Goal: Task Accomplishment & Management: Complete application form

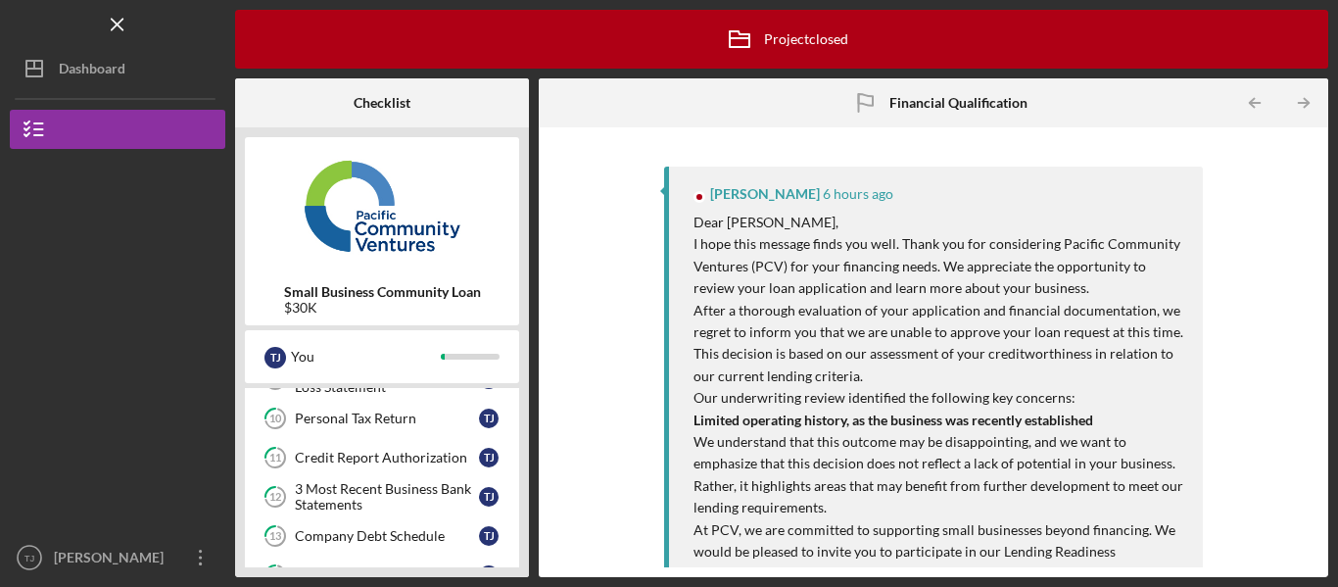
scroll to position [596, 0]
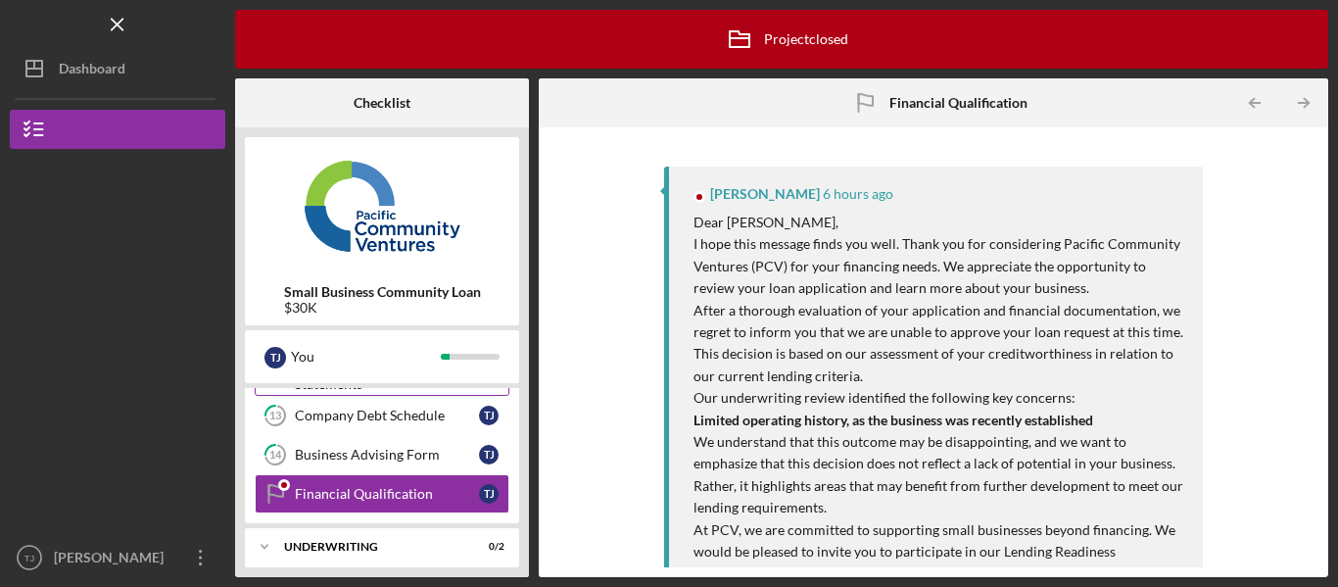
click at [491, 391] on link "12 3 Most Recent Business Bank Statements T J" at bounding box center [382, 375] width 255 height 39
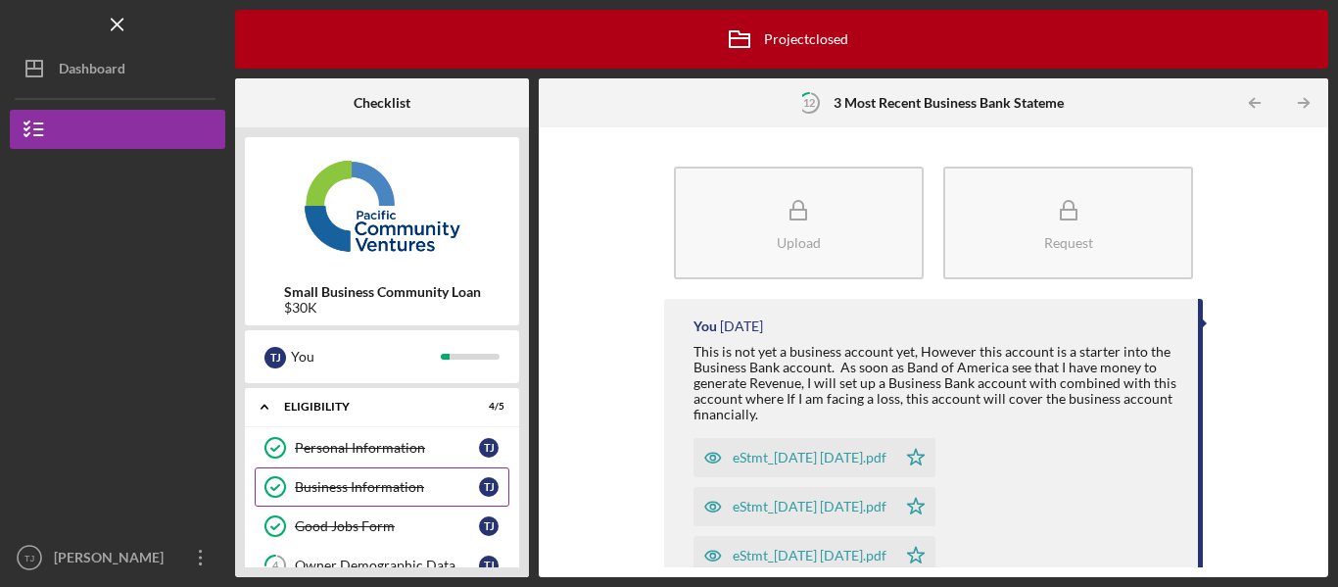
click at [417, 495] on div "Business Information" at bounding box center [387, 487] width 184 height 16
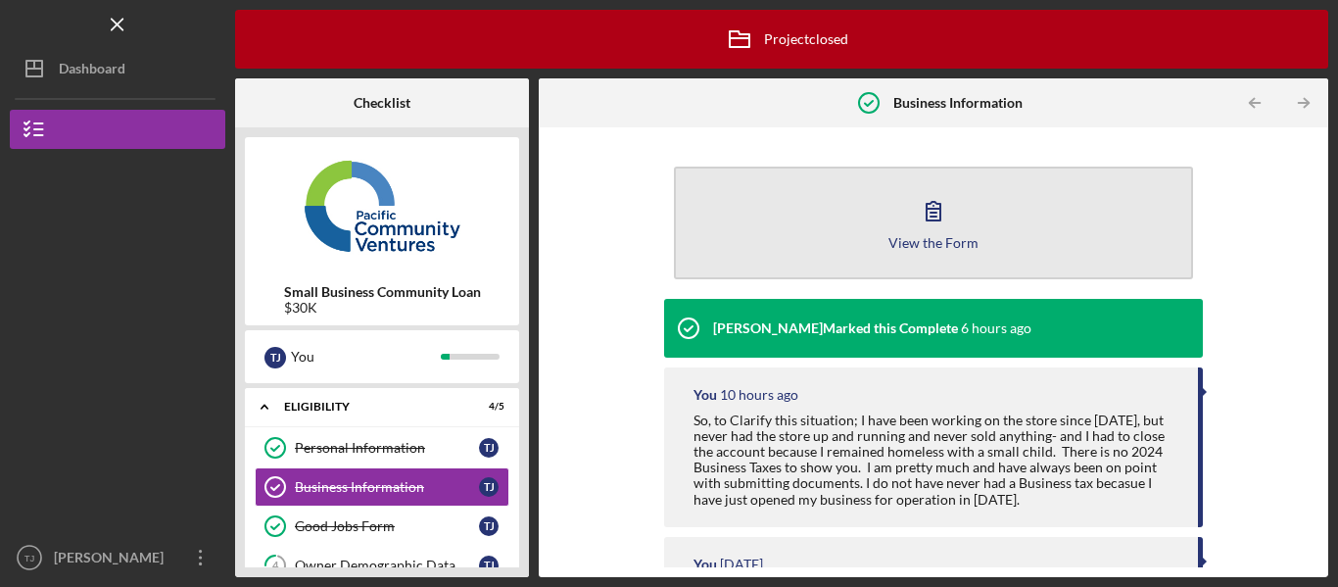
click at [946, 215] on icon "button" at bounding box center [933, 210] width 49 height 49
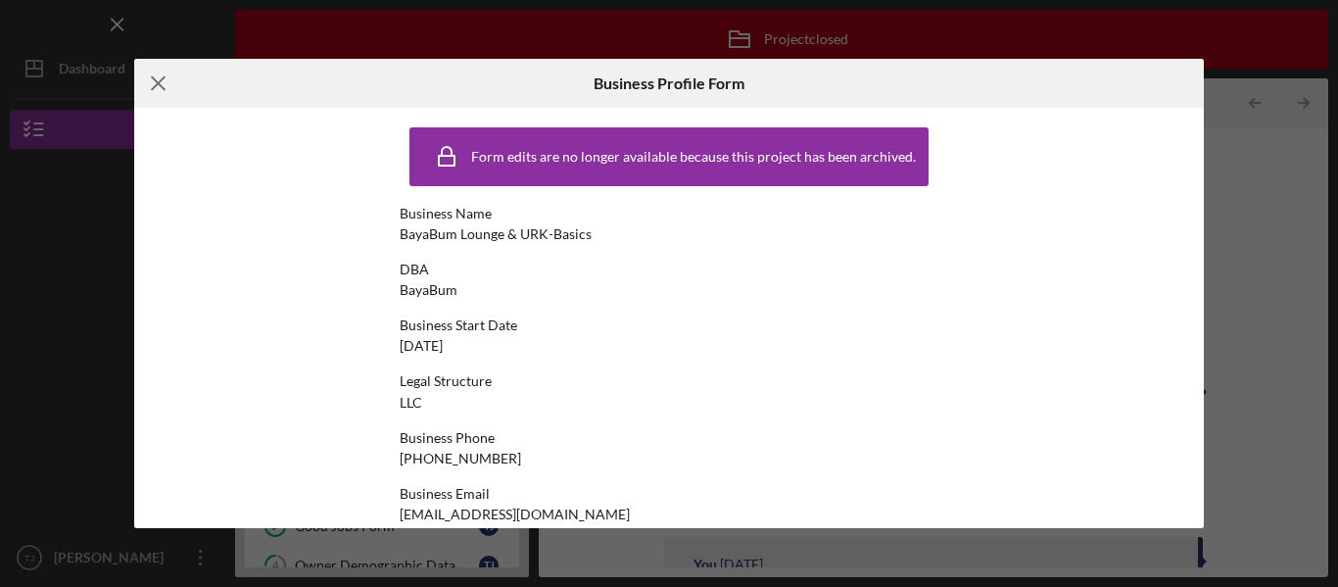
click at [165, 91] on icon "Icon/Menu Close" at bounding box center [158, 83] width 49 height 49
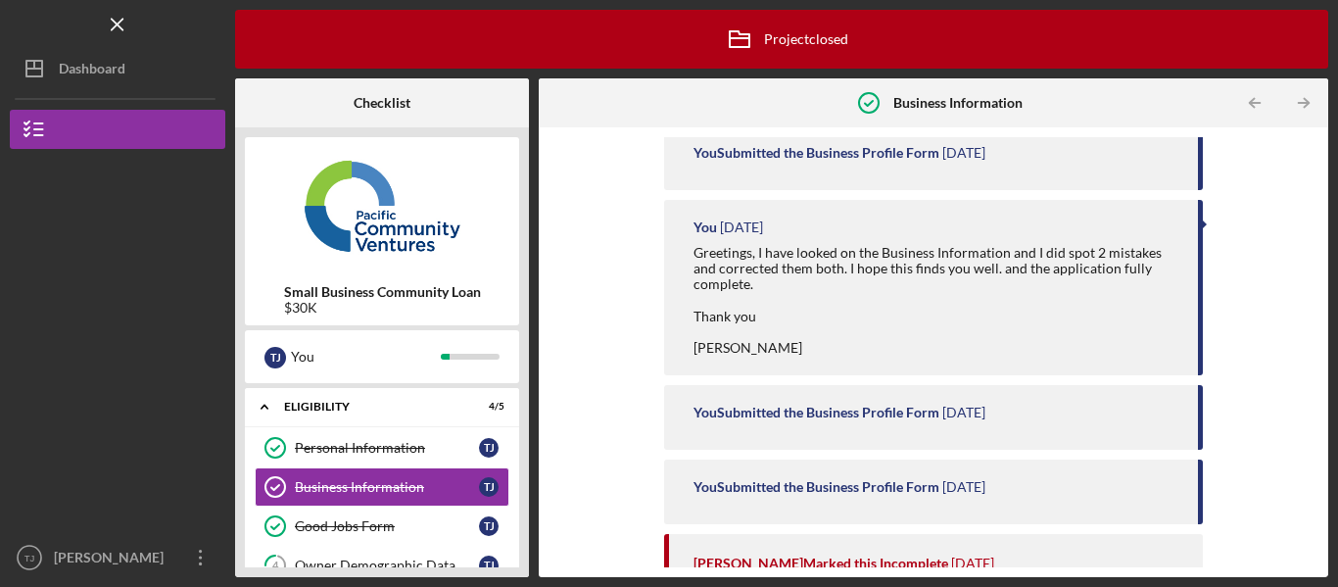
scroll to position [780, 0]
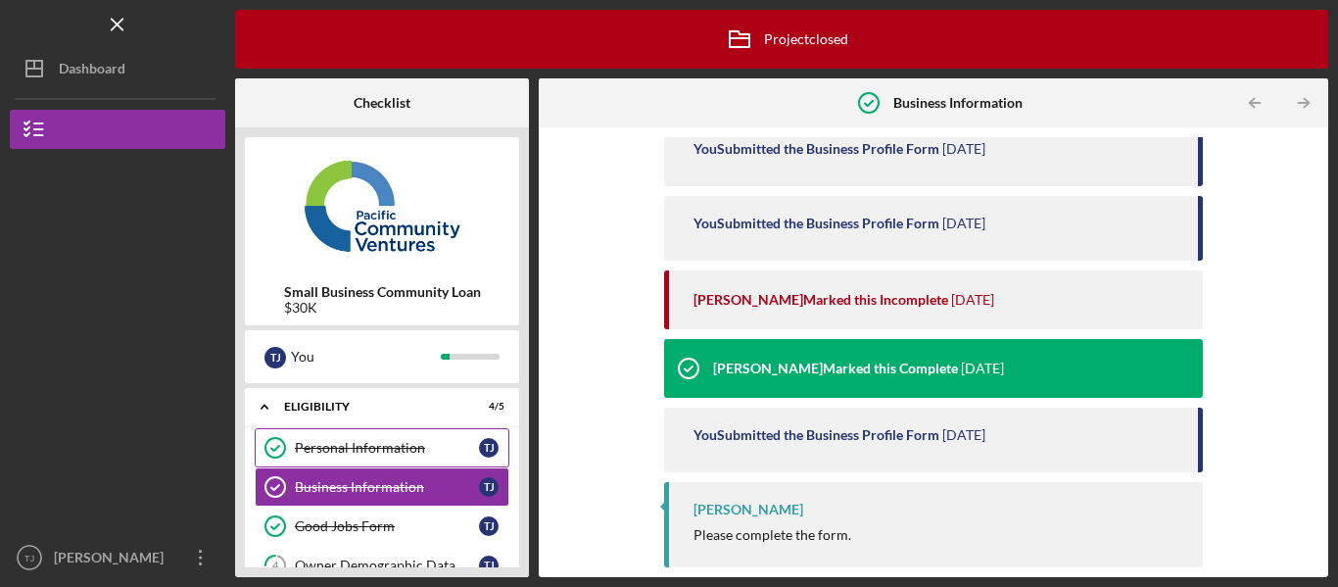
click at [412, 452] on div "Personal Information" at bounding box center [387, 448] width 184 height 16
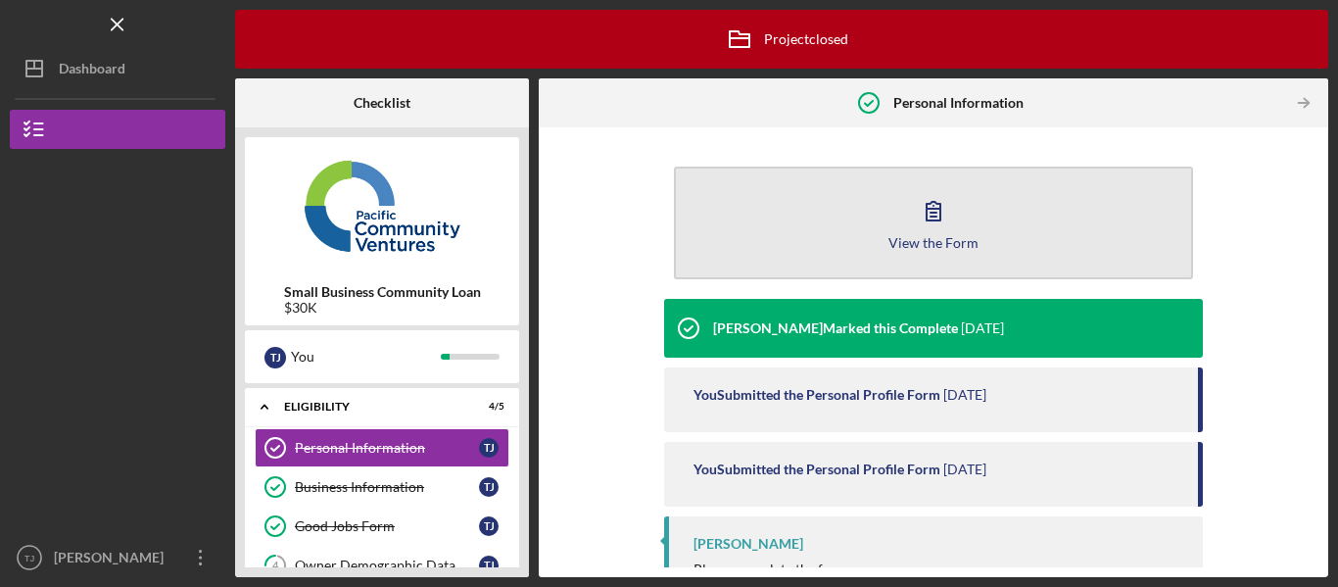
click at [939, 237] on div "View the Form" at bounding box center [933, 242] width 90 height 15
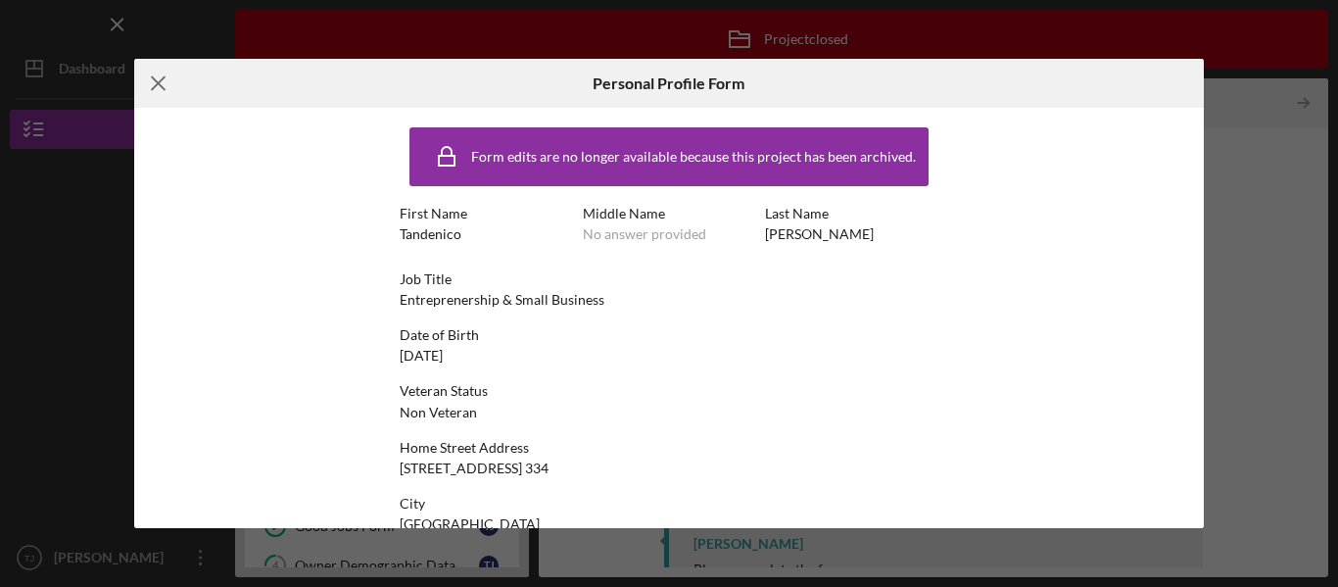
click at [166, 88] on icon "Icon/Menu Close" at bounding box center [158, 83] width 49 height 49
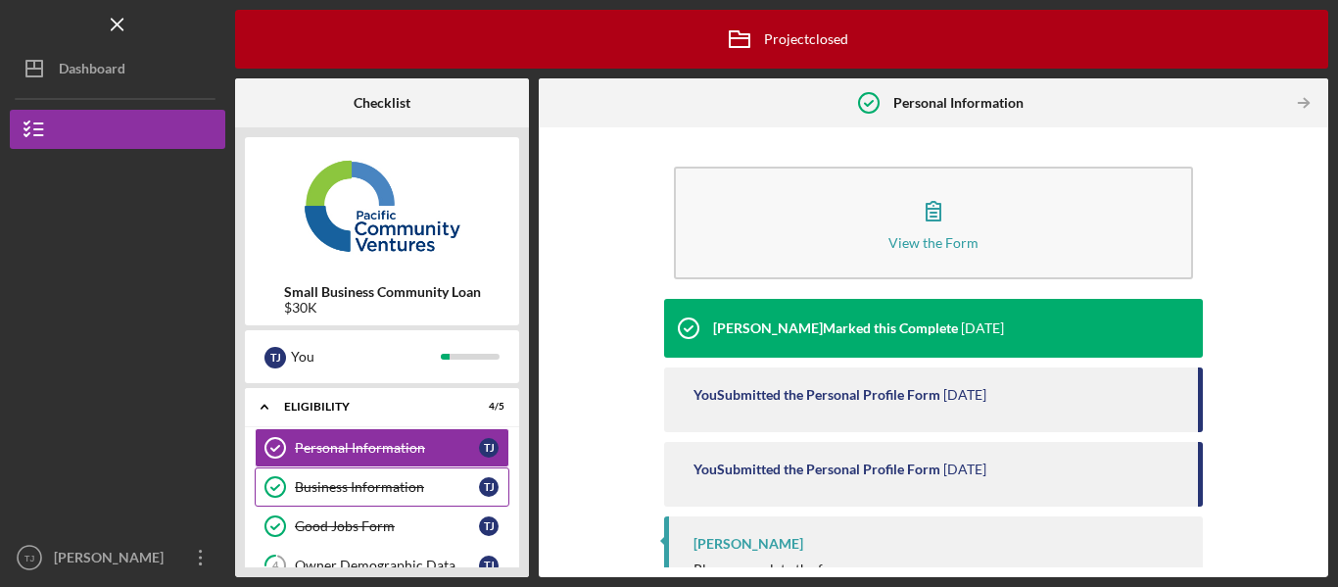
scroll to position [98, 0]
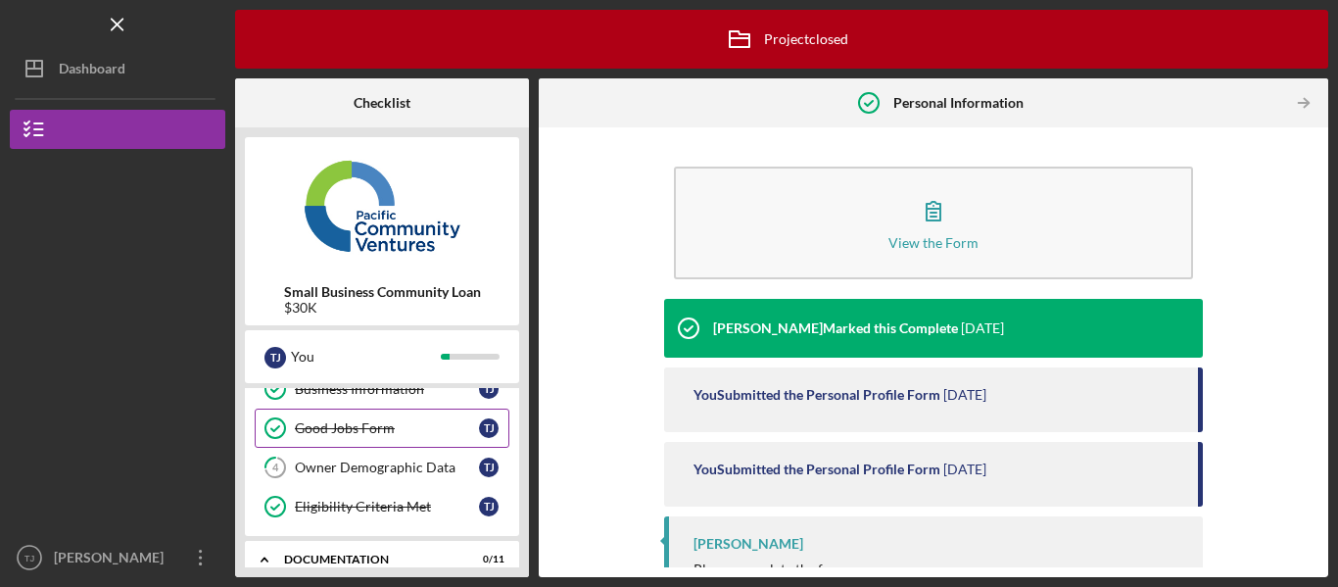
click at [345, 431] on div "Good Jobs Form" at bounding box center [387, 428] width 184 height 16
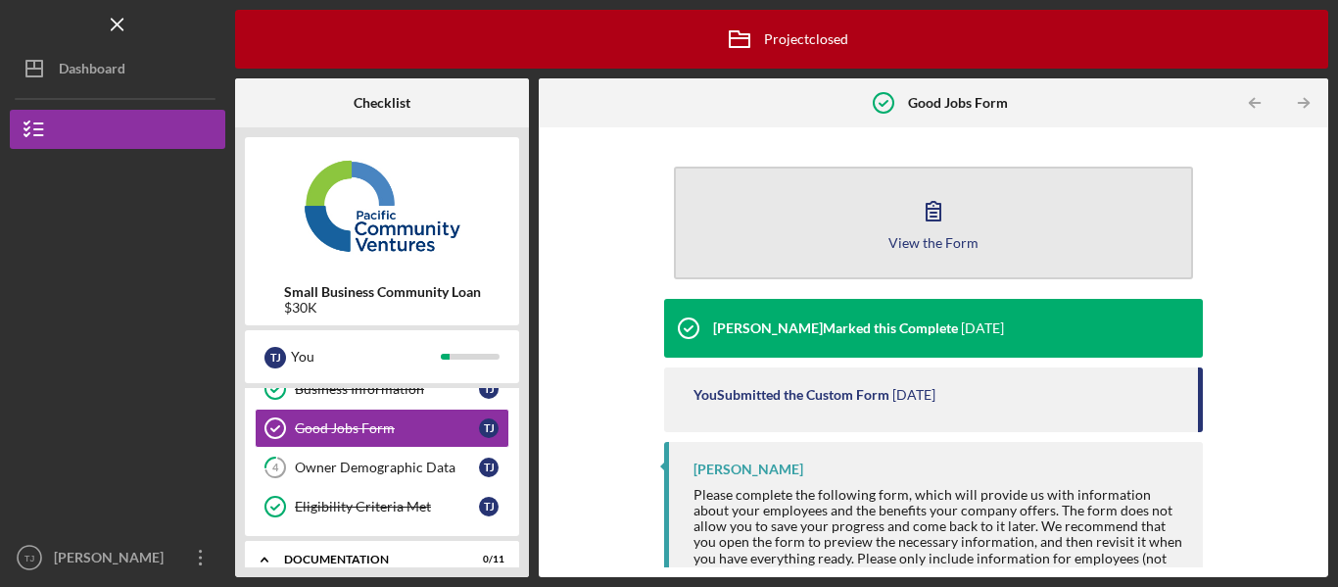
click at [914, 223] on icon "button" at bounding box center [933, 210] width 49 height 49
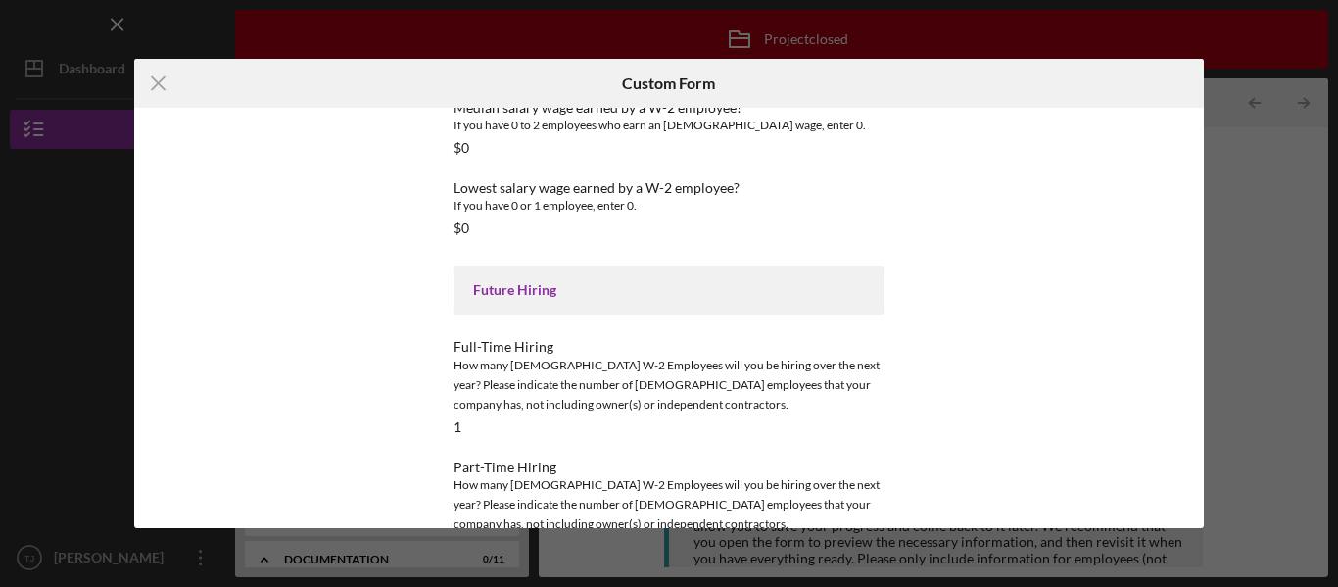
scroll to position [2920, 0]
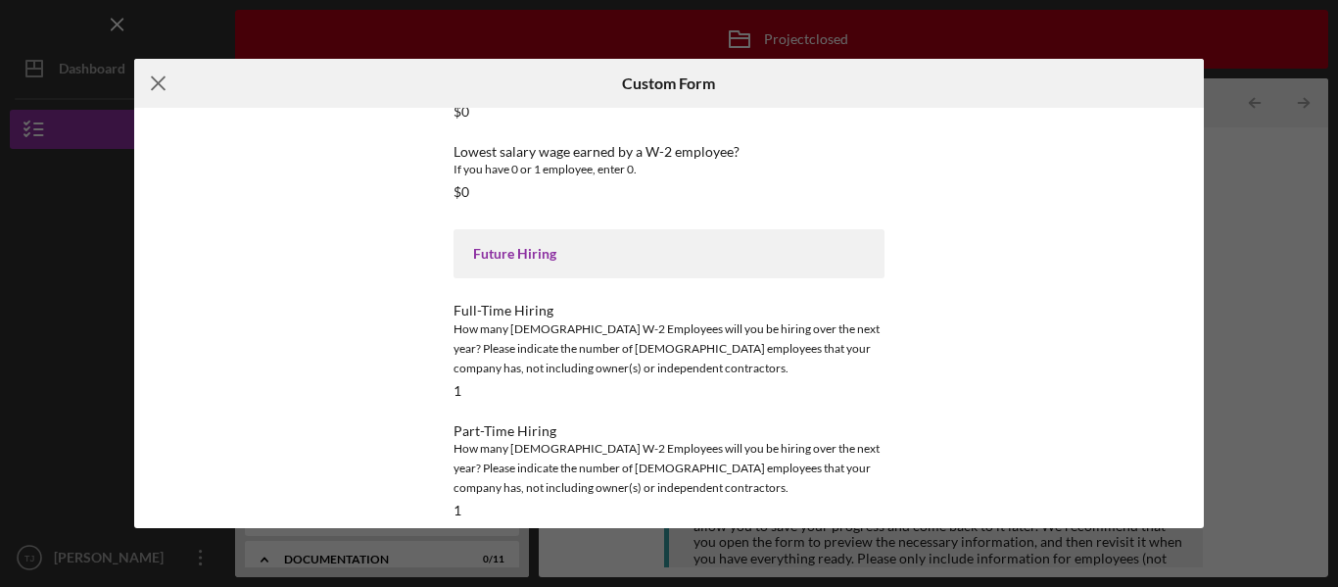
click at [138, 69] on icon "Icon/Menu Close" at bounding box center [158, 83] width 49 height 49
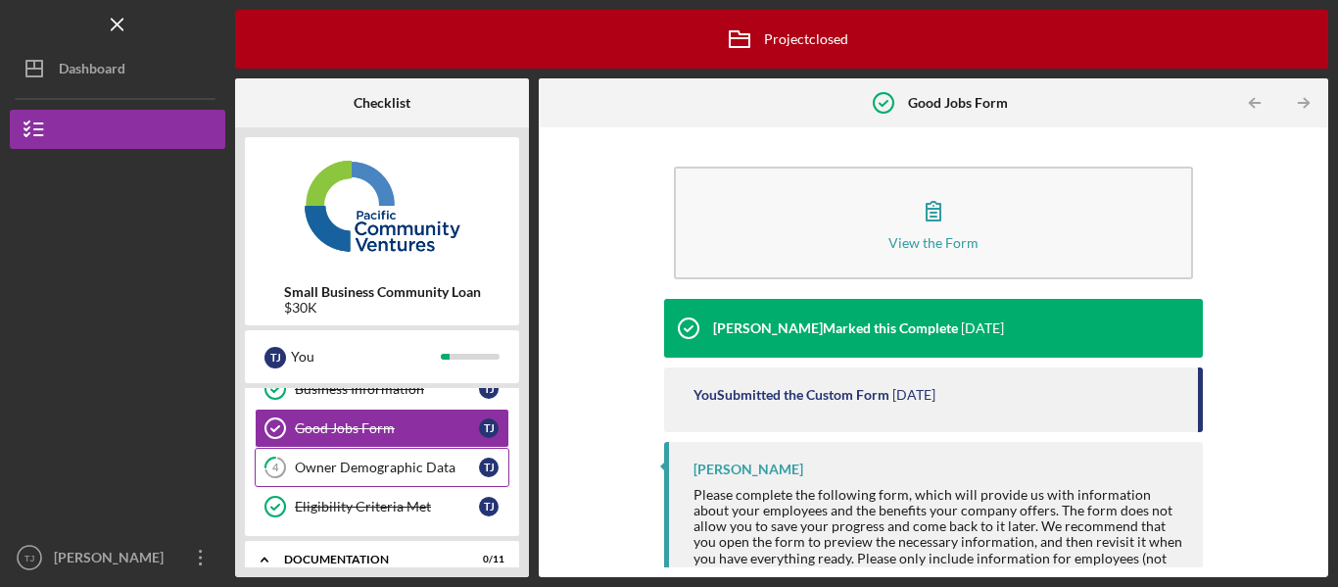
click at [367, 463] on div "Owner Demographic Data" at bounding box center [387, 467] width 184 height 16
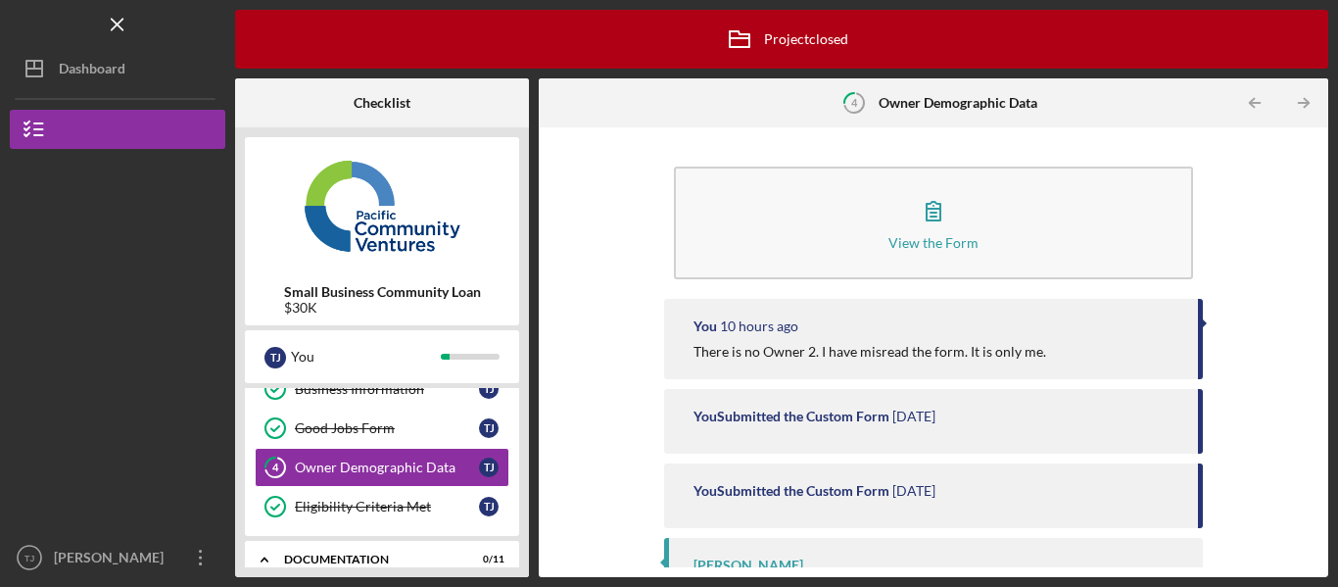
scroll to position [57, 0]
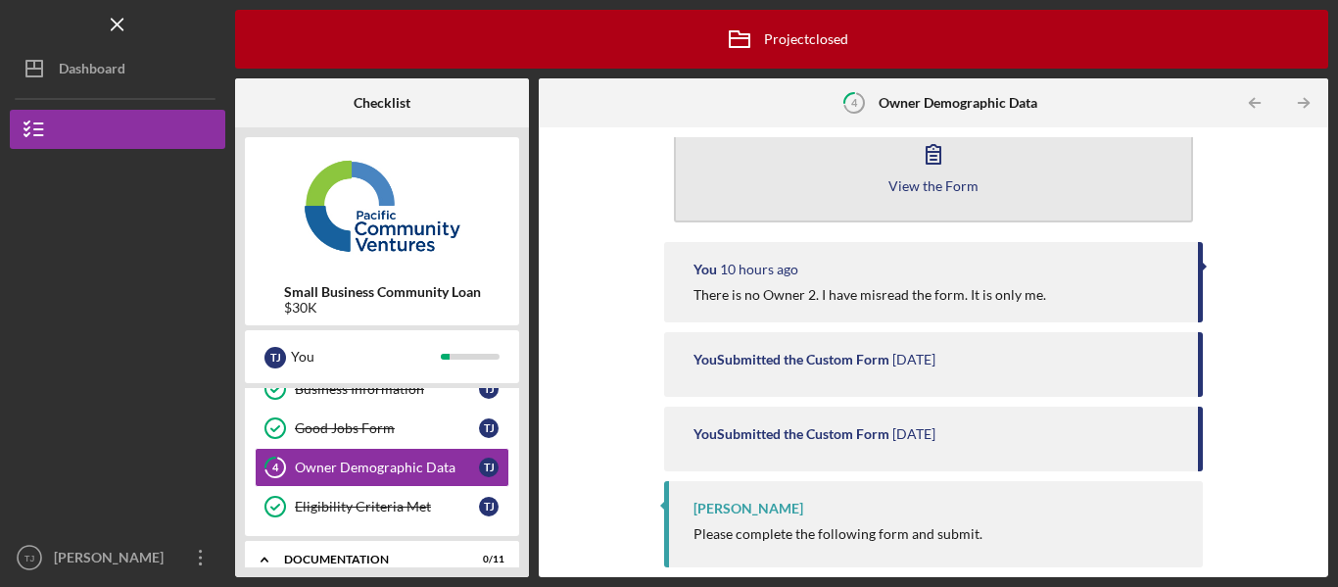
click at [893, 156] on button "View the Form Form" at bounding box center [933, 166] width 519 height 113
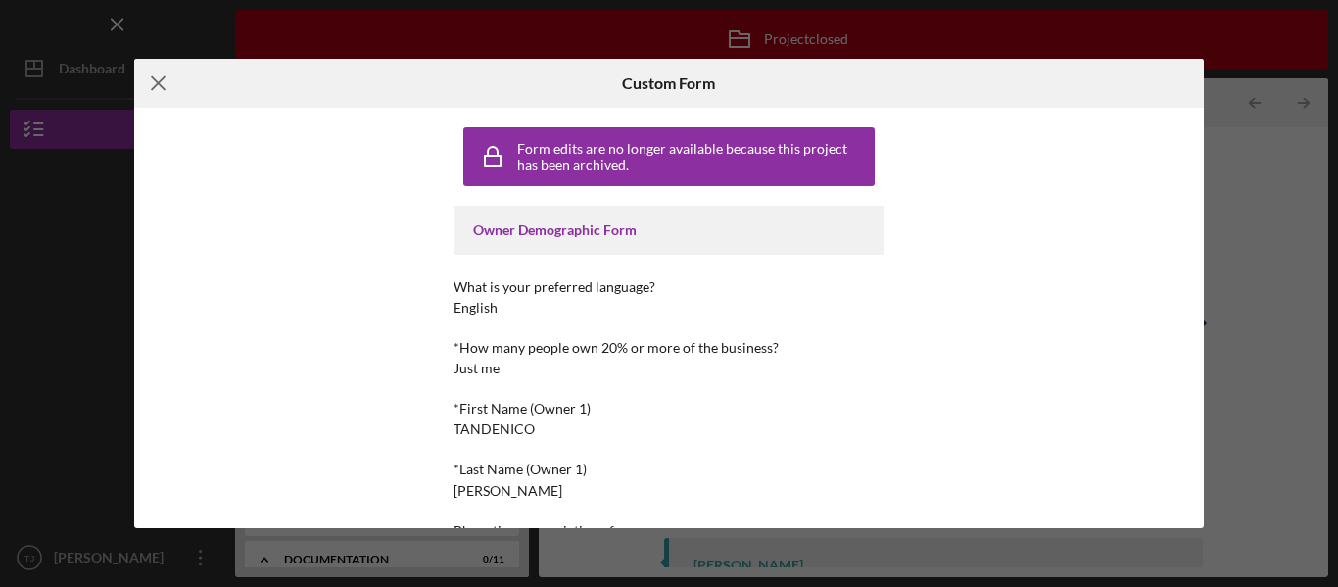
click at [161, 86] on line at bounding box center [158, 83] width 13 height 13
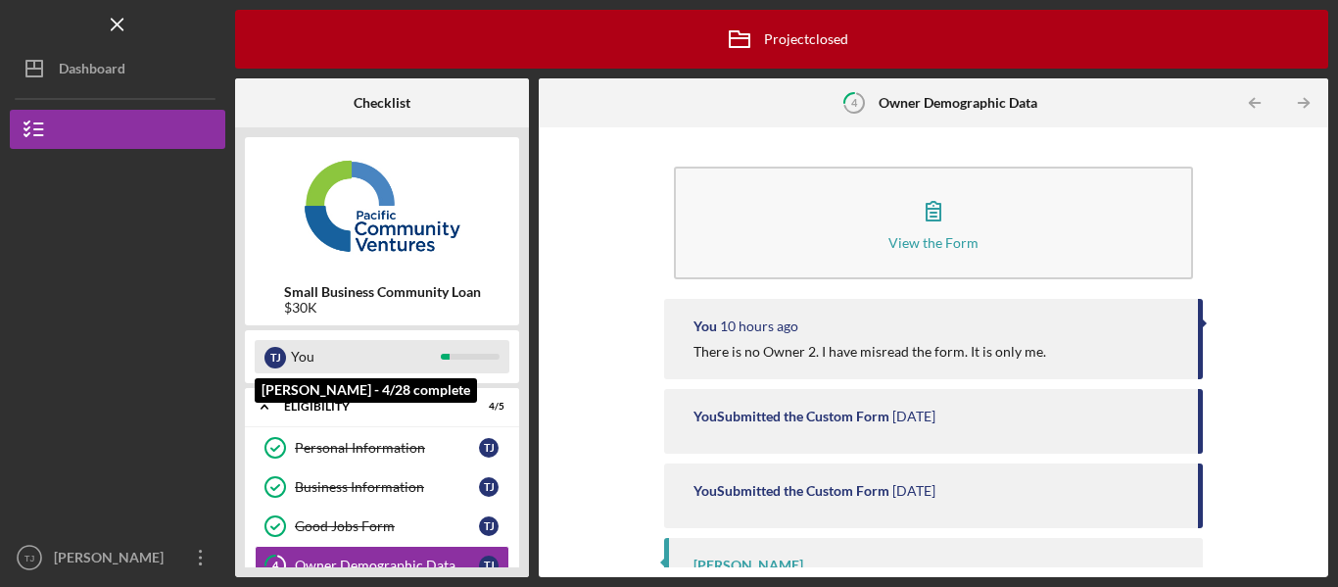
click at [304, 355] on div "You" at bounding box center [366, 356] width 150 height 33
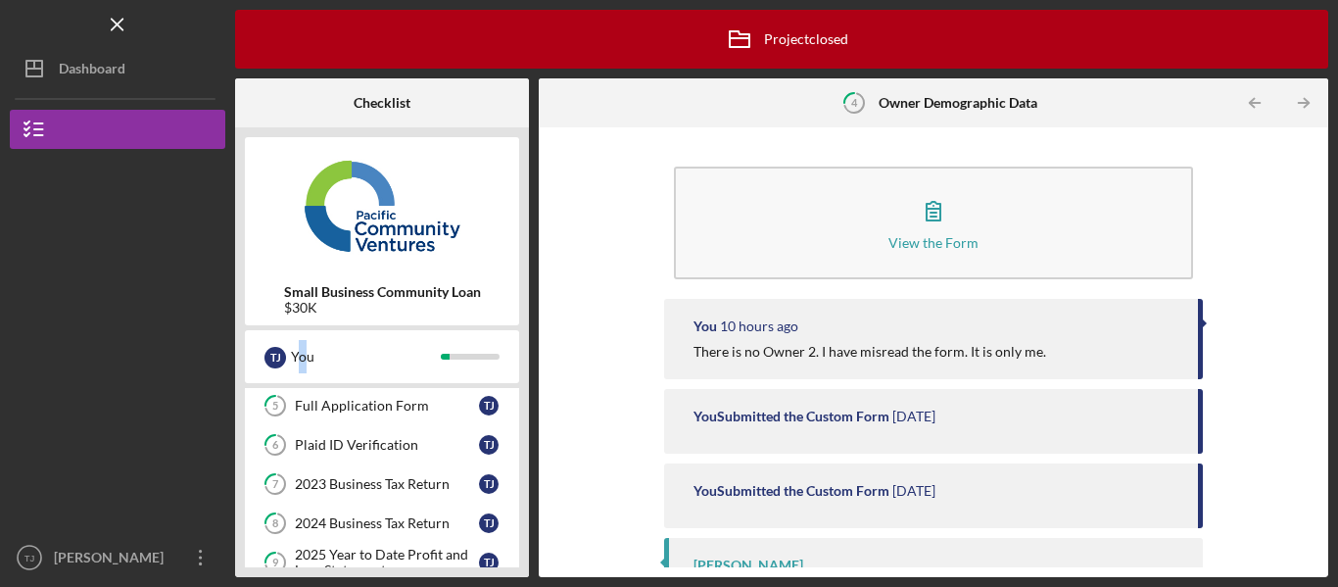
scroll to position [294, 0]
click at [382, 413] on link "5 Full Application Form T J" at bounding box center [382, 404] width 255 height 39
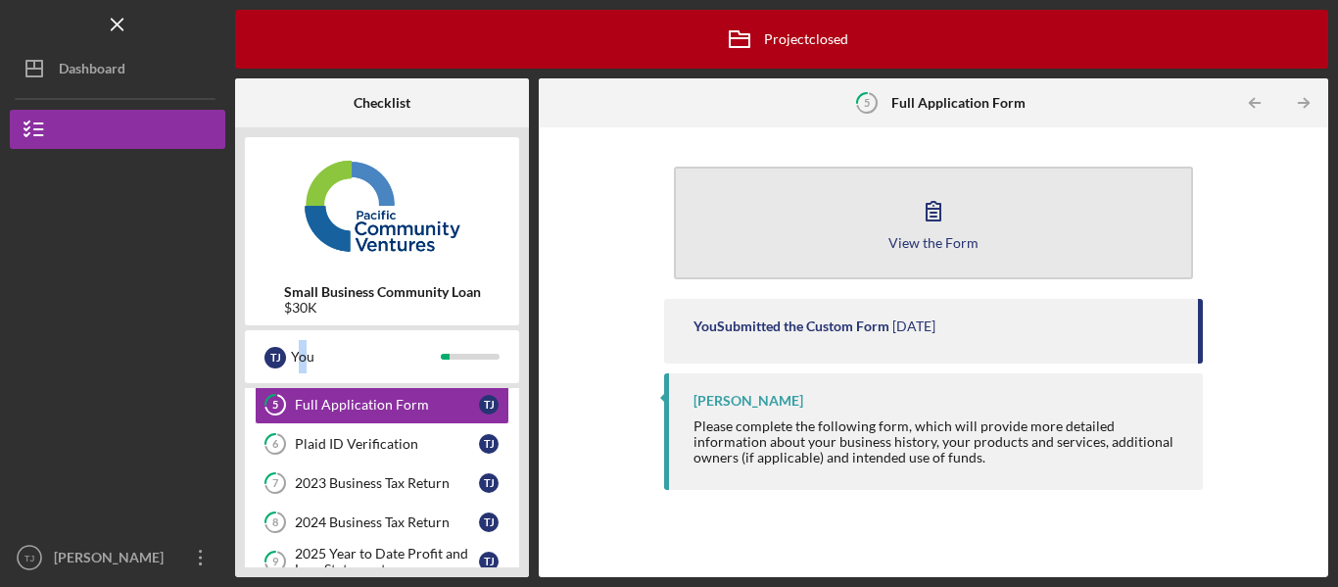
click at [941, 222] on icon "button" at bounding box center [933, 210] width 49 height 49
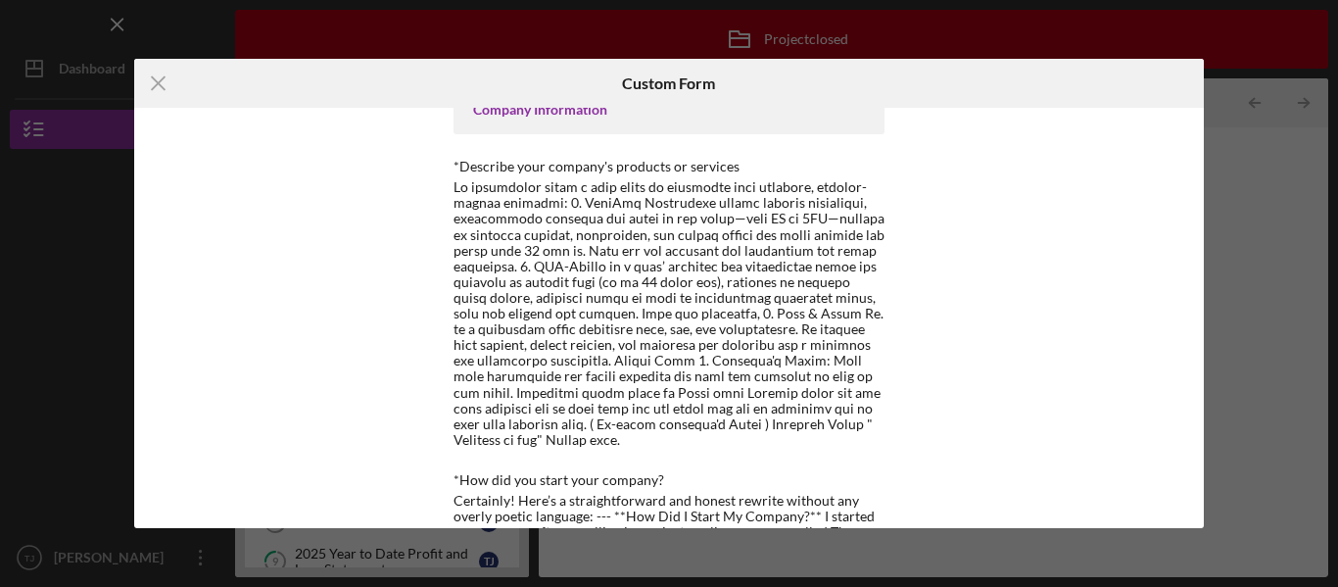
scroll to position [881, 0]
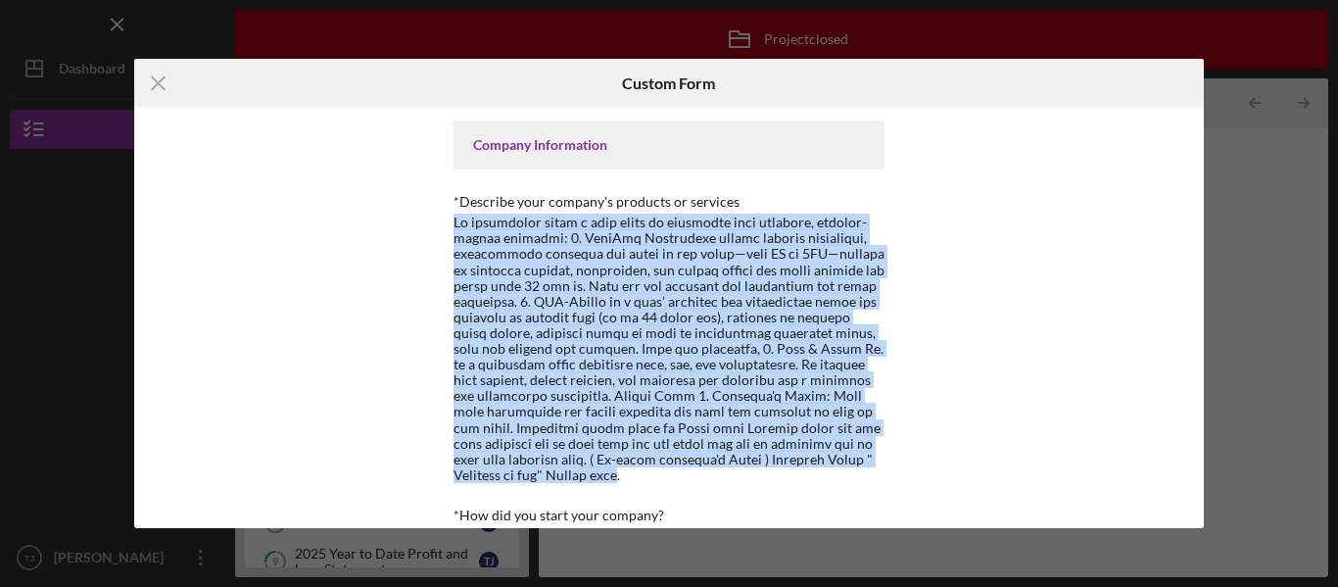
drag, startPoint x: 447, startPoint y: 208, endPoint x: 618, endPoint y: 458, distance: 303.7
click at [618, 458] on div "Form edits are no longer available because this project has been archived. Loan…" at bounding box center [669, 318] width 539 height 420
copy div "Lo ipsumdolor sitam c adip elits do eiusmodte inci utlabore, etdolor-magnaa eni…"
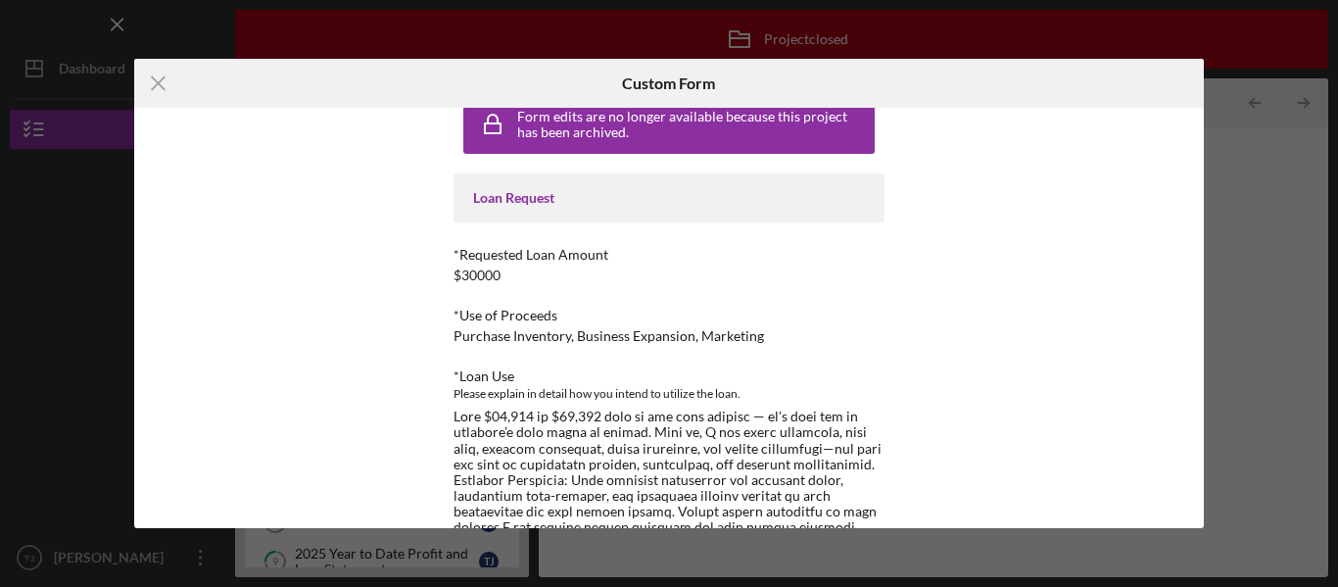
scroll to position [0, 0]
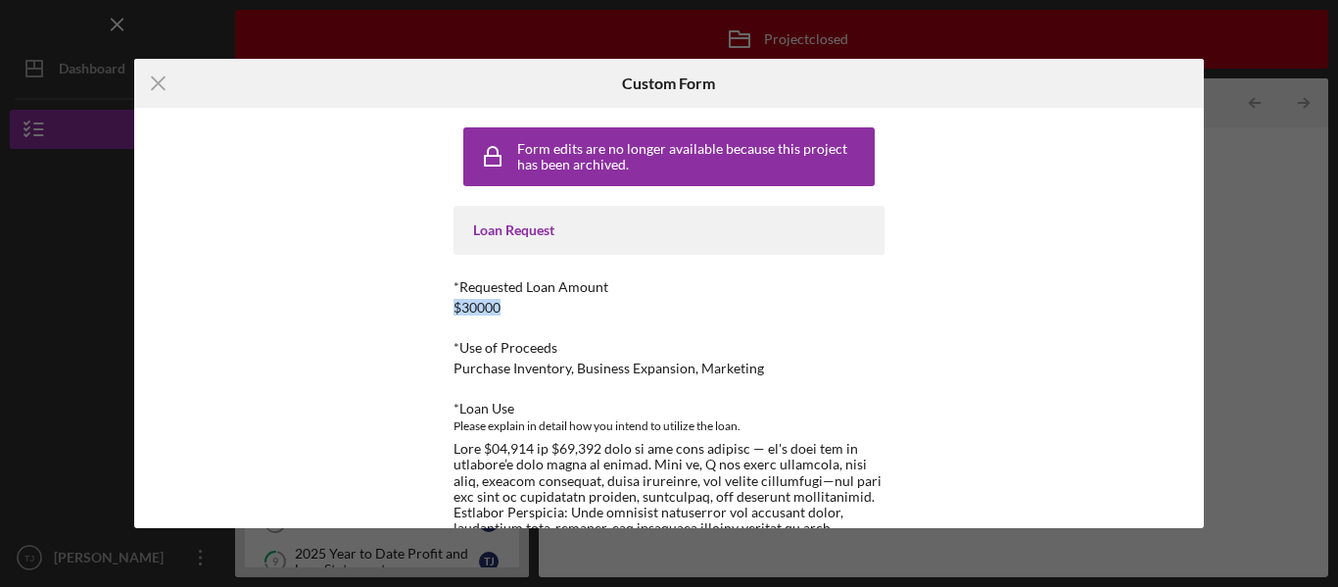
drag, startPoint x: 505, startPoint y: 307, endPoint x: 455, endPoint y: 313, distance: 50.3
click at [449, 313] on div "Form edits are no longer available because this project has been archived. Loan…" at bounding box center [669, 318] width 539 height 420
copy div "$30000"
click at [1022, 257] on div "Form edits are no longer available because this project has been archived. Loan…" at bounding box center [669, 318] width 1070 height 420
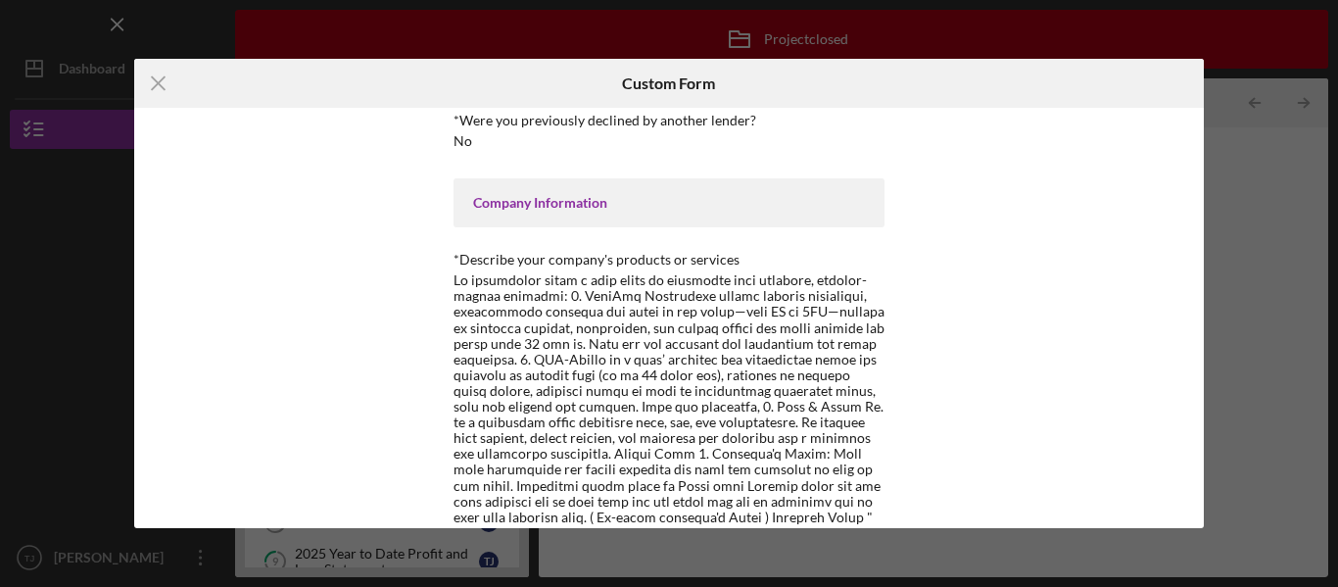
scroll to position [873, 0]
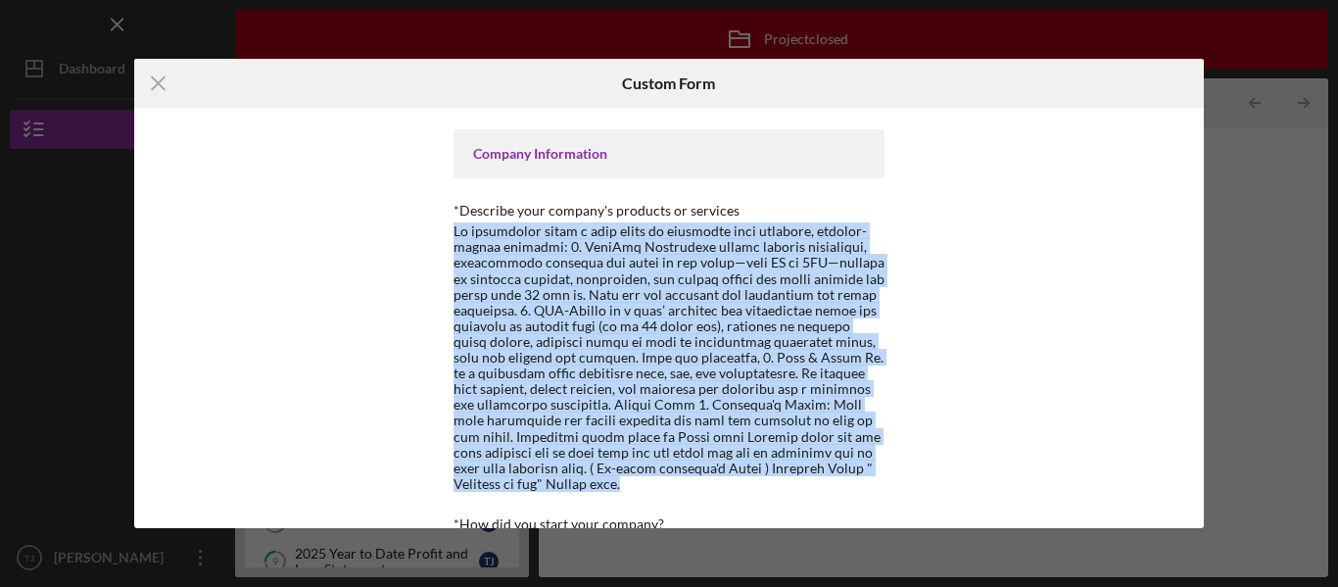
drag, startPoint x: 449, startPoint y: 216, endPoint x: 635, endPoint y: 470, distance: 314.0
click at [635, 470] on div at bounding box center [668, 357] width 431 height 268
copy div "Lo ipsumdolor sitam c adip elits do eiusmodte inci utlabore, etdolor-magnaa eni…"
